Goal: Task Accomplishment & Management: Manage account settings

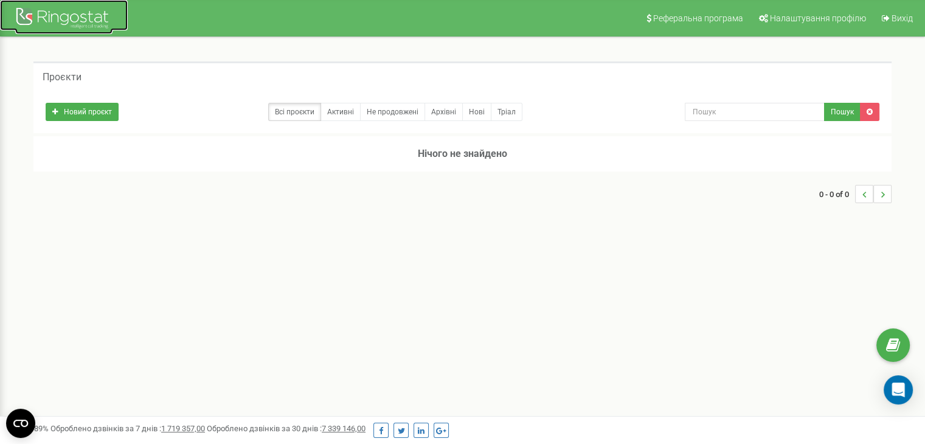
click at [78, 12] on div at bounding box center [63, 19] width 97 height 29
click at [348, 111] on link "Активні" at bounding box center [341, 112] width 40 height 18
click at [873, 115] on link at bounding box center [869, 112] width 19 height 18
